Goal: Information Seeking & Learning: Learn about a topic

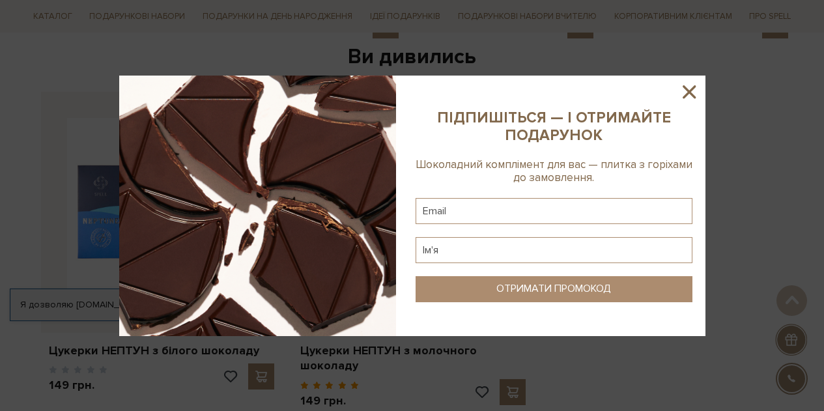
click at [692, 88] on icon at bounding box center [688, 91] width 13 height 13
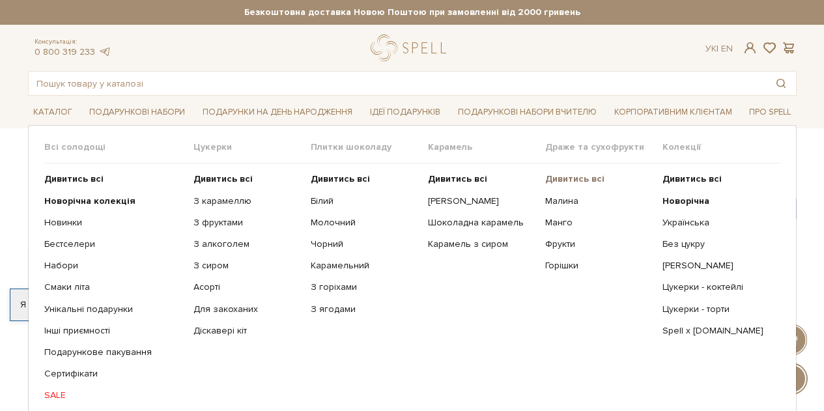
click at [574, 182] on b "Дивитись всі" at bounding box center [574, 178] width 59 height 11
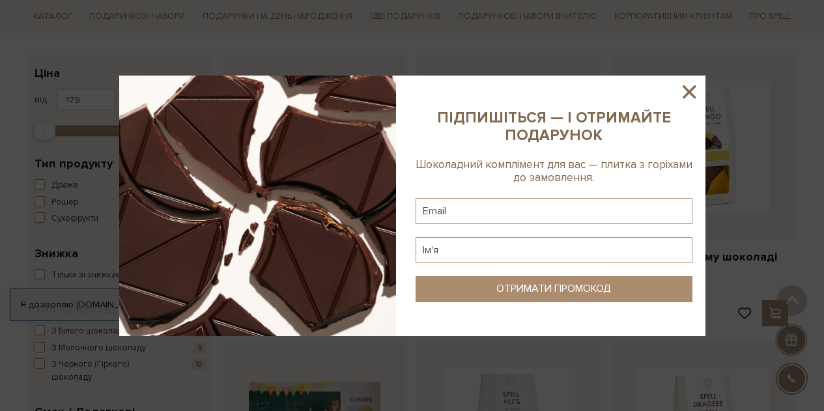
click at [691, 91] on icon at bounding box center [689, 92] width 22 height 22
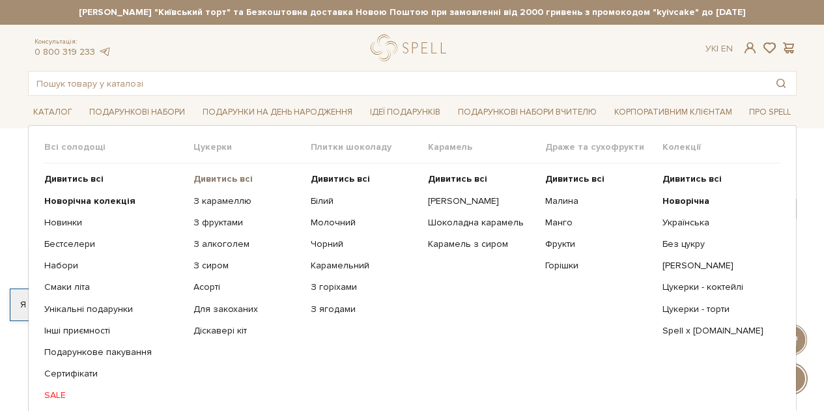
click at [215, 180] on b "Дивитись всі" at bounding box center [222, 178] width 59 height 11
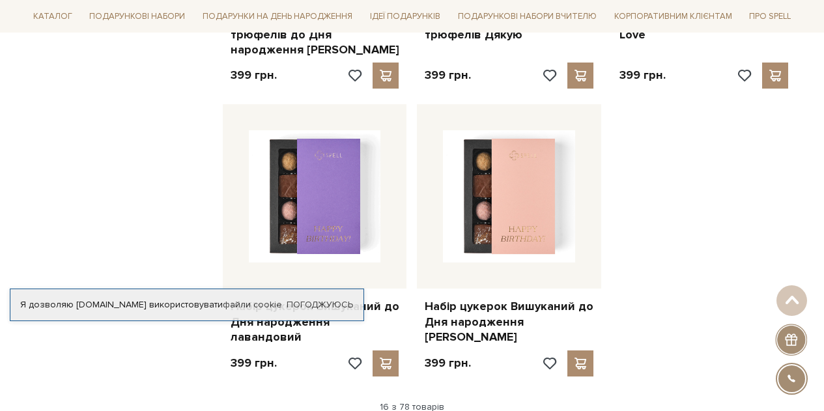
scroll to position [1823, 0]
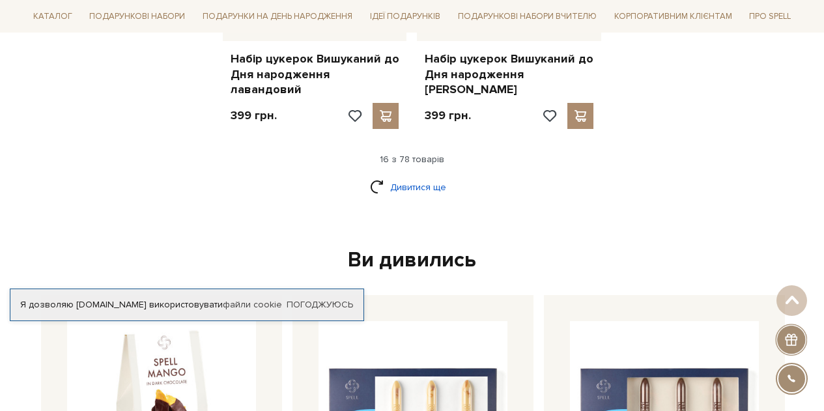
click at [419, 176] on link "Дивитися ще" at bounding box center [412, 187] width 85 height 23
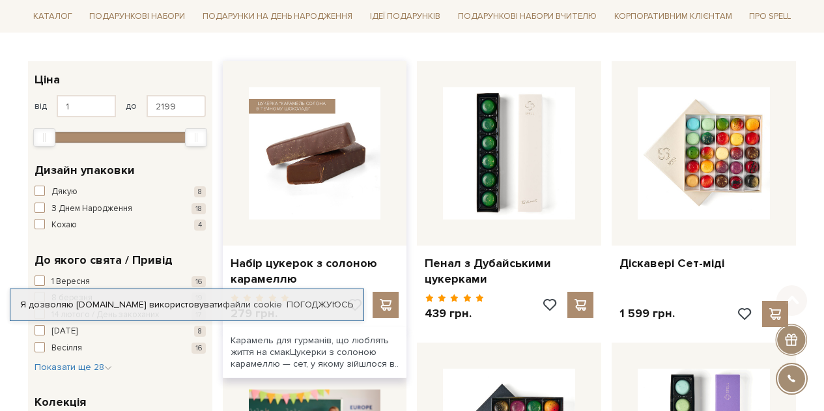
scroll to position [195, 0]
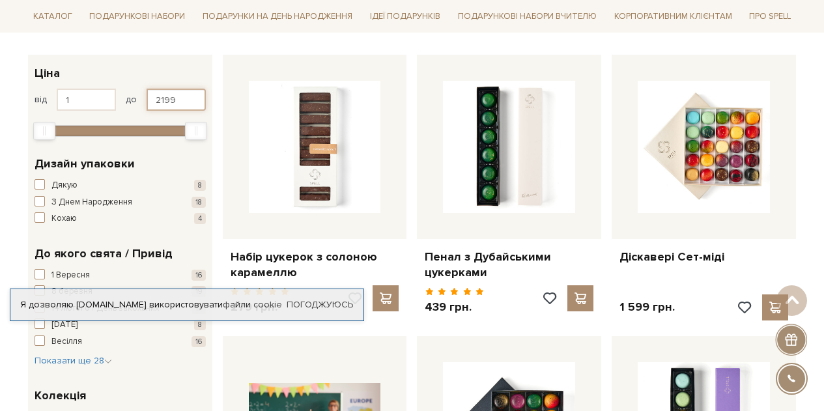
drag, startPoint x: 176, startPoint y: 94, endPoint x: 133, endPoint y: 98, distance: 43.1
click at [133, 98] on div "від 1 до 2199" at bounding box center [120, 100] width 171 height 22
type input "199"
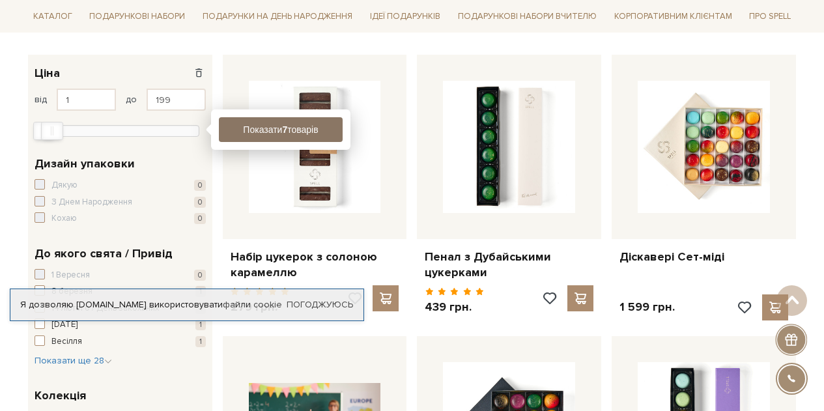
click at [251, 135] on button "Показати 7 товарів" at bounding box center [281, 129] width 124 height 25
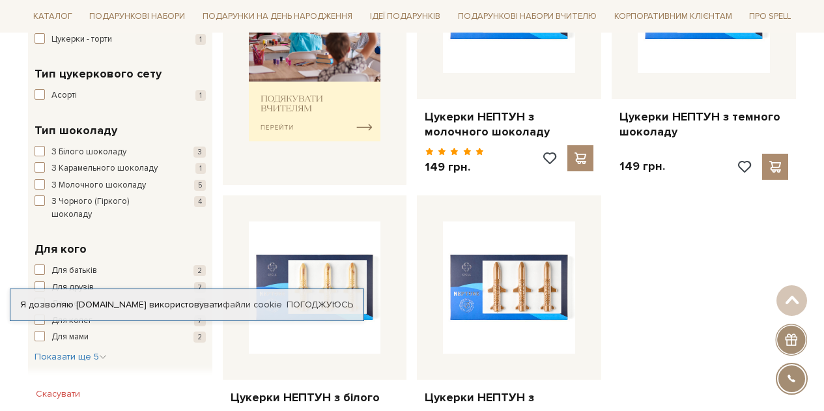
scroll to position [586, 0]
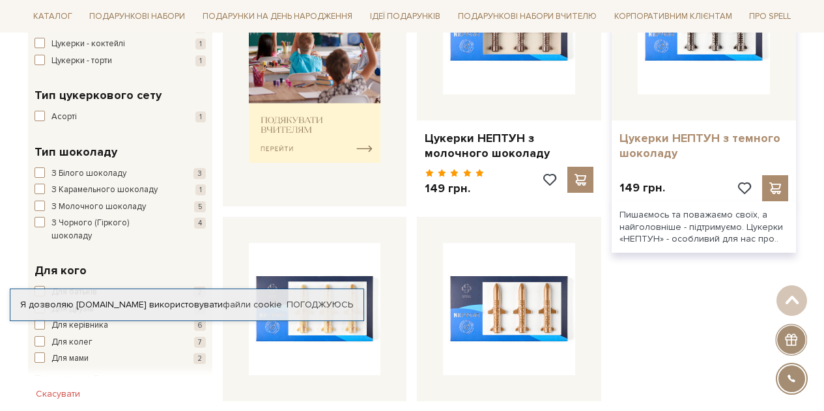
click at [662, 139] on link "Цукерки НЕПТУН з темного шоколаду" at bounding box center [703, 146] width 169 height 31
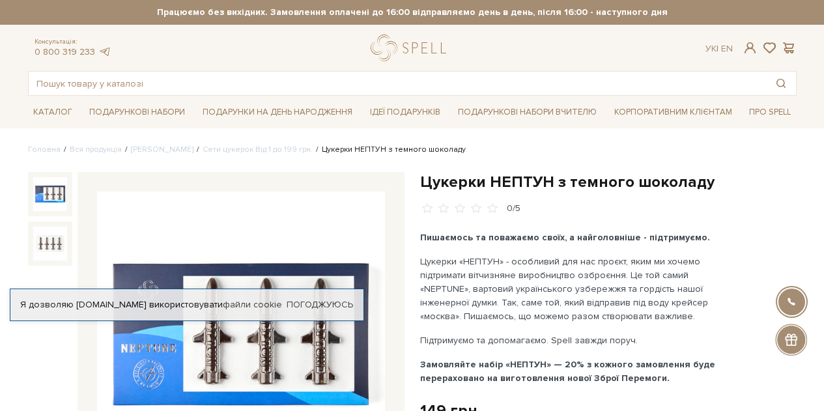
click at [316, 328] on img at bounding box center [241, 335] width 288 height 288
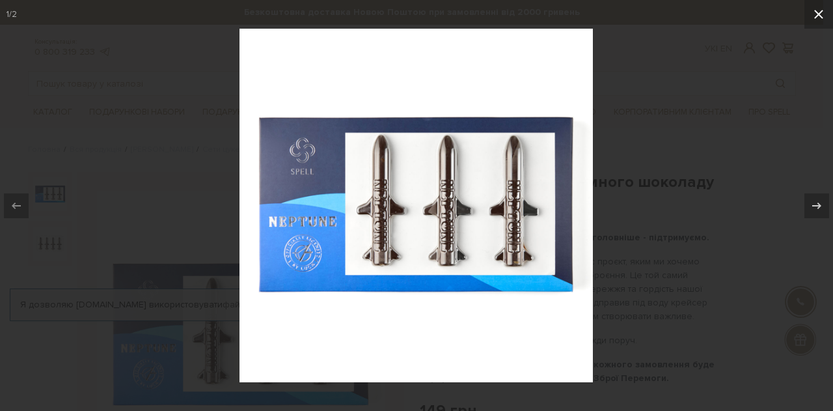
click at [810, 11] on button at bounding box center [819, 14] width 29 height 29
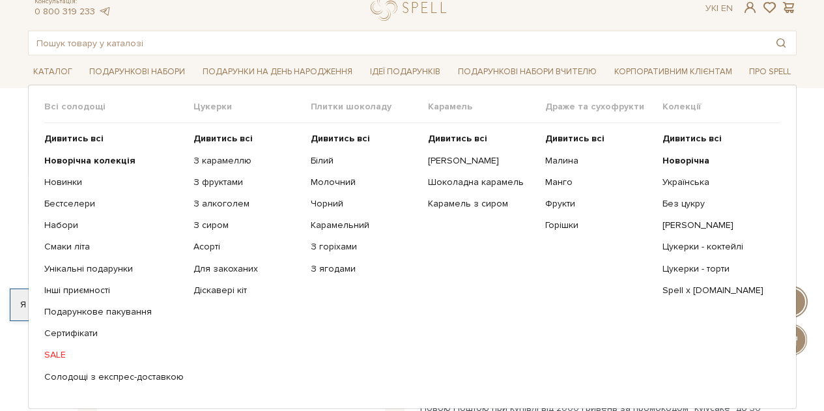
scroll to position [65, 0]
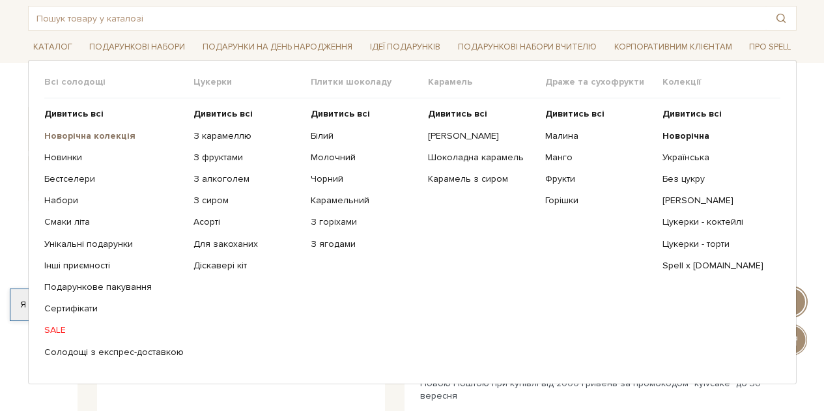
click at [87, 135] on b "Новорічна колекція" at bounding box center [89, 135] width 91 height 11
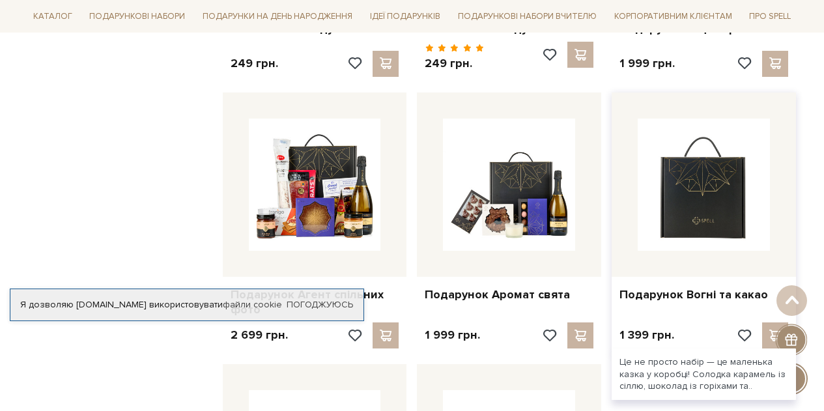
scroll to position [1367, 0]
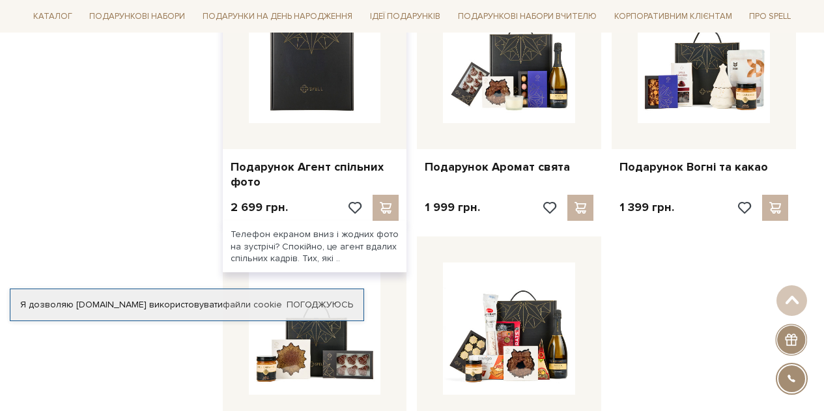
click at [286, 89] on img at bounding box center [315, 57] width 132 height 132
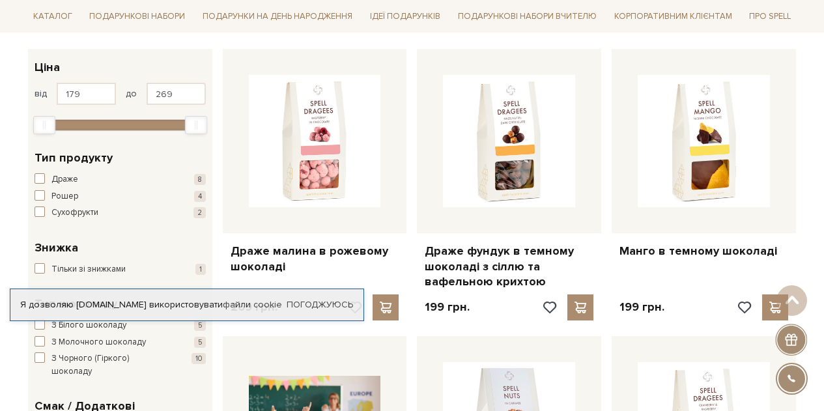
scroll to position [130, 0]
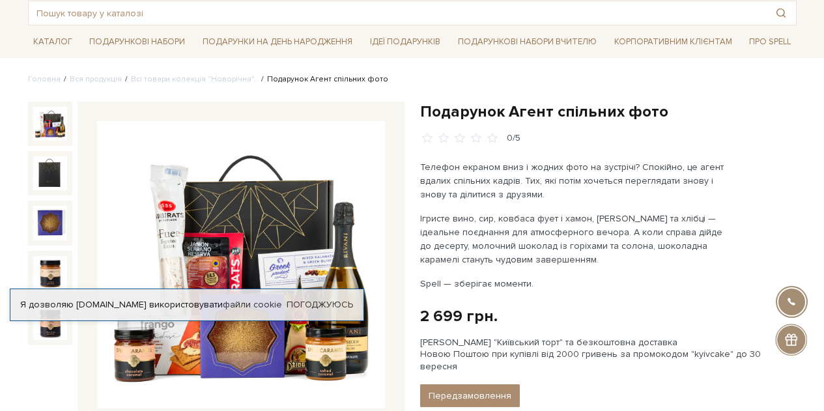
scroll to position [130, 0]
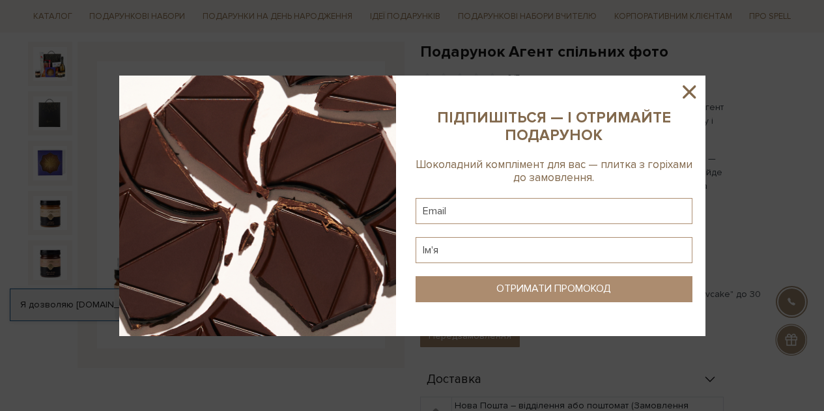
click at [692, 89] on icon at bounding box center [688, 91] width 13 height 13
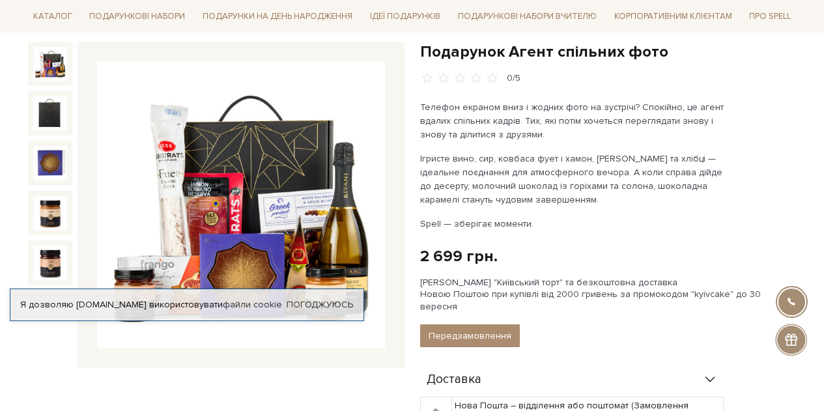
scroll to position [195, 0]
